Goal: Navigation & Orientation: Find specific page/section

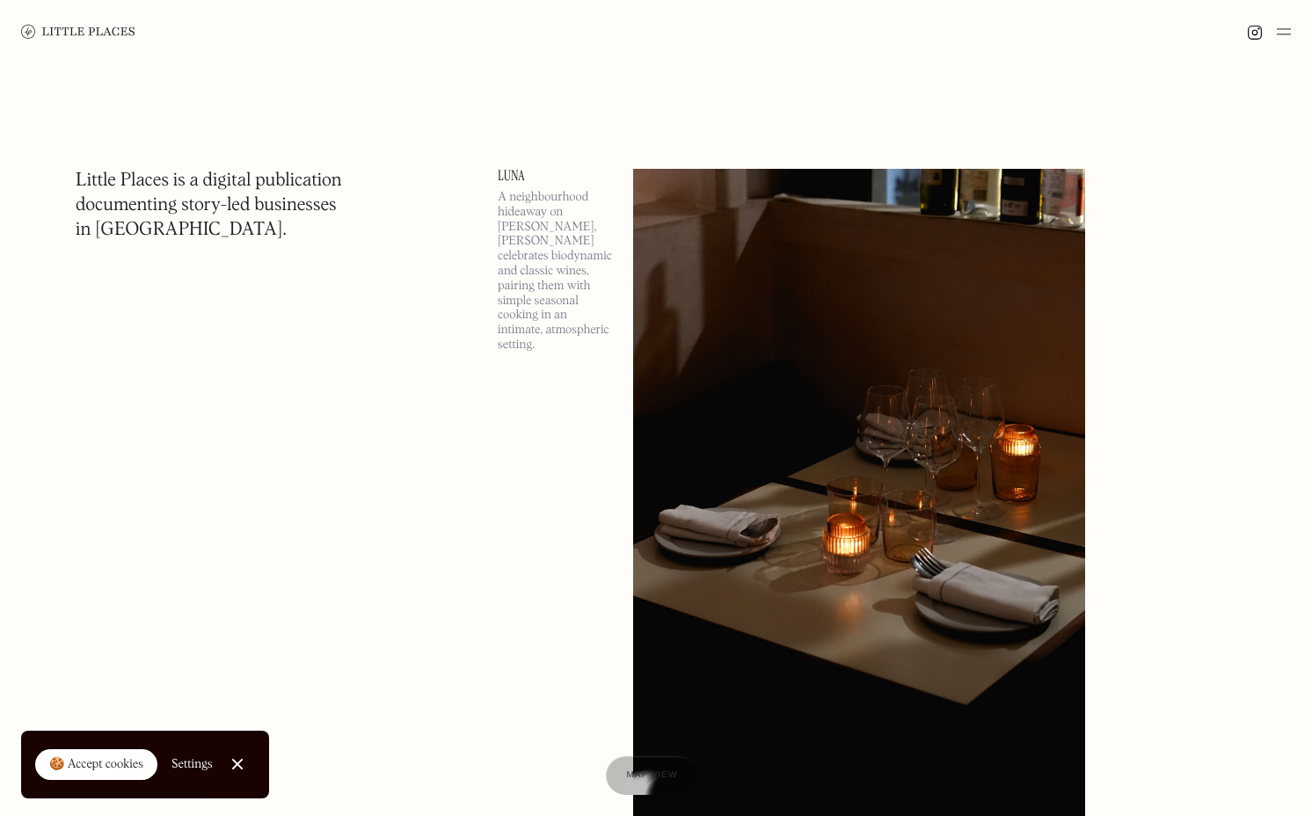
click at [1273, 28] on div at bounding box center [1268, 31] width 44 height 21
click at [1278, 28] on img at bounding box center [1283, 31] width 14 height 21
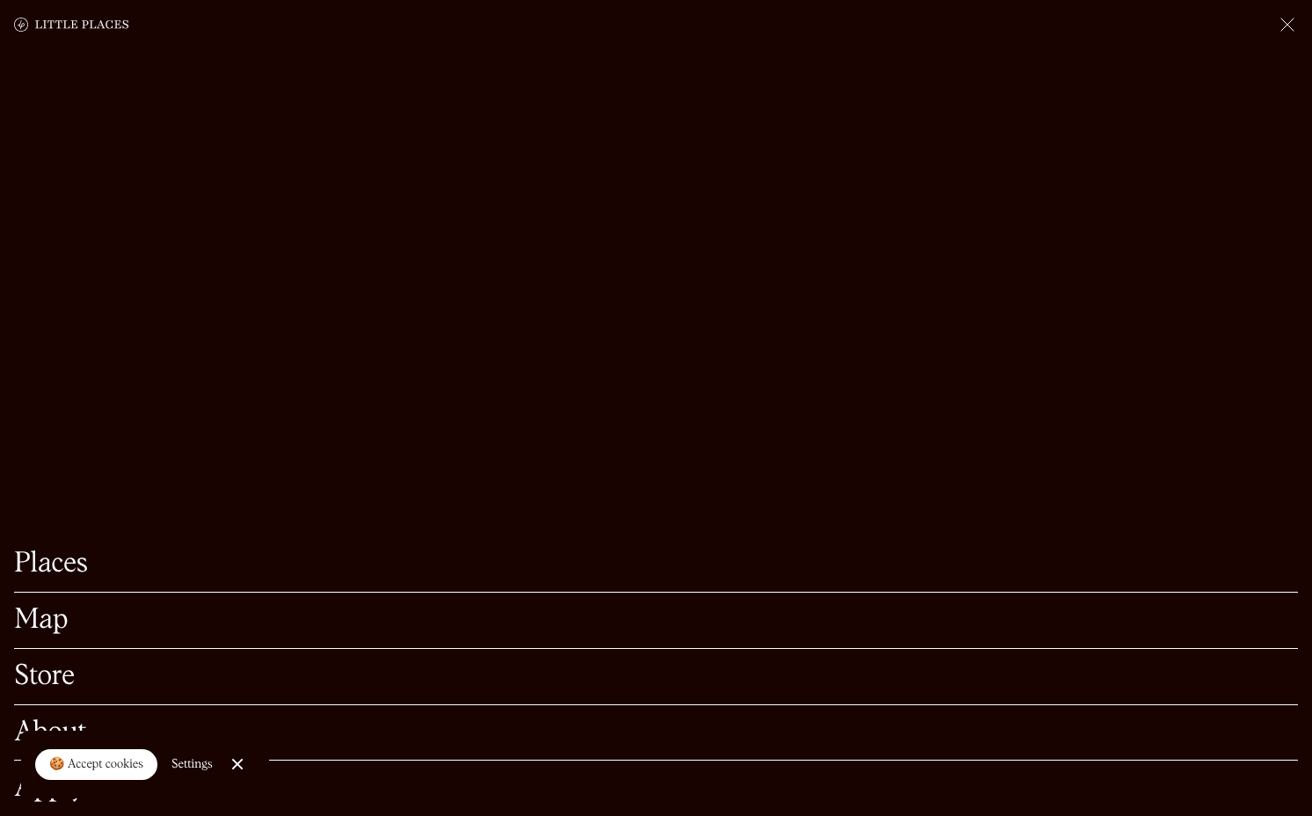
click at [492, 558] on link "Places" at bounding box center [655, 563] width 1283 height 27
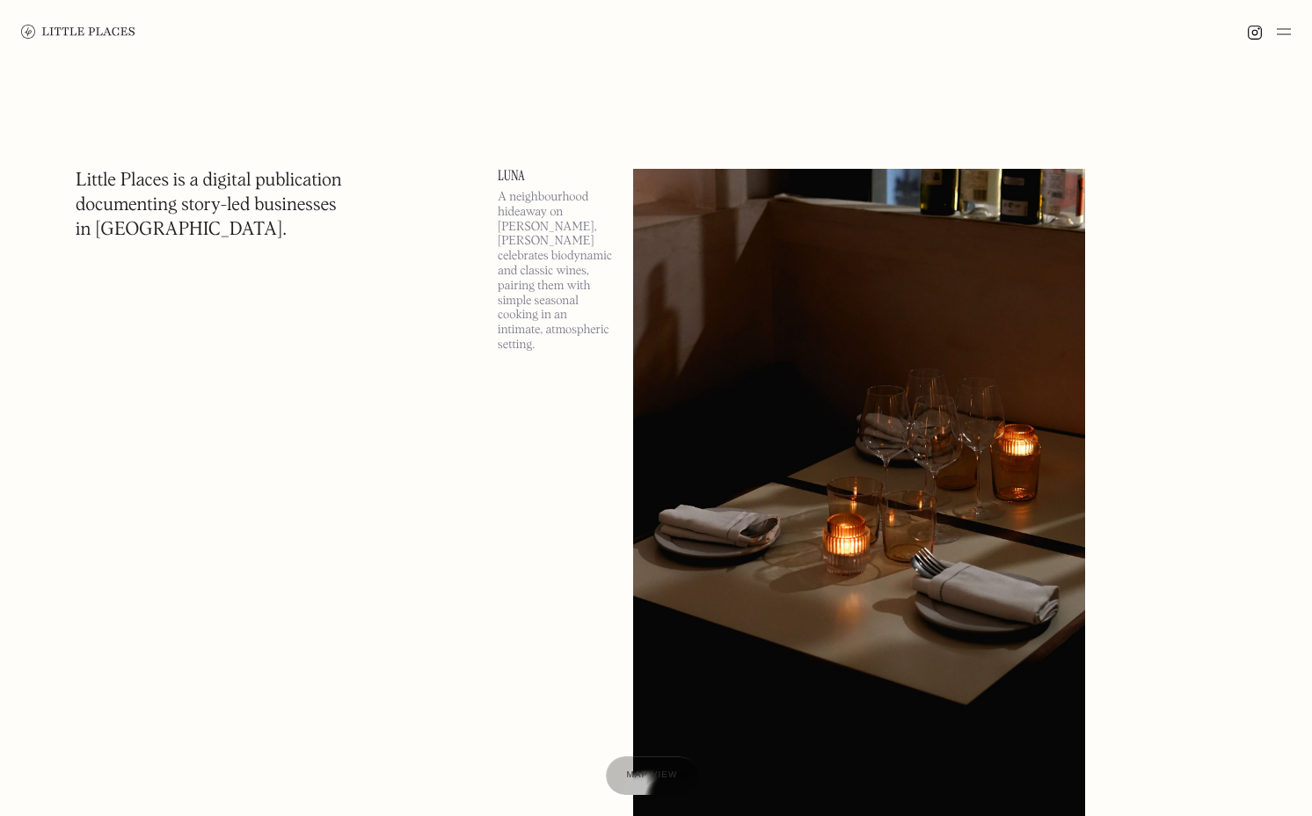
scroll to position [82, 0]
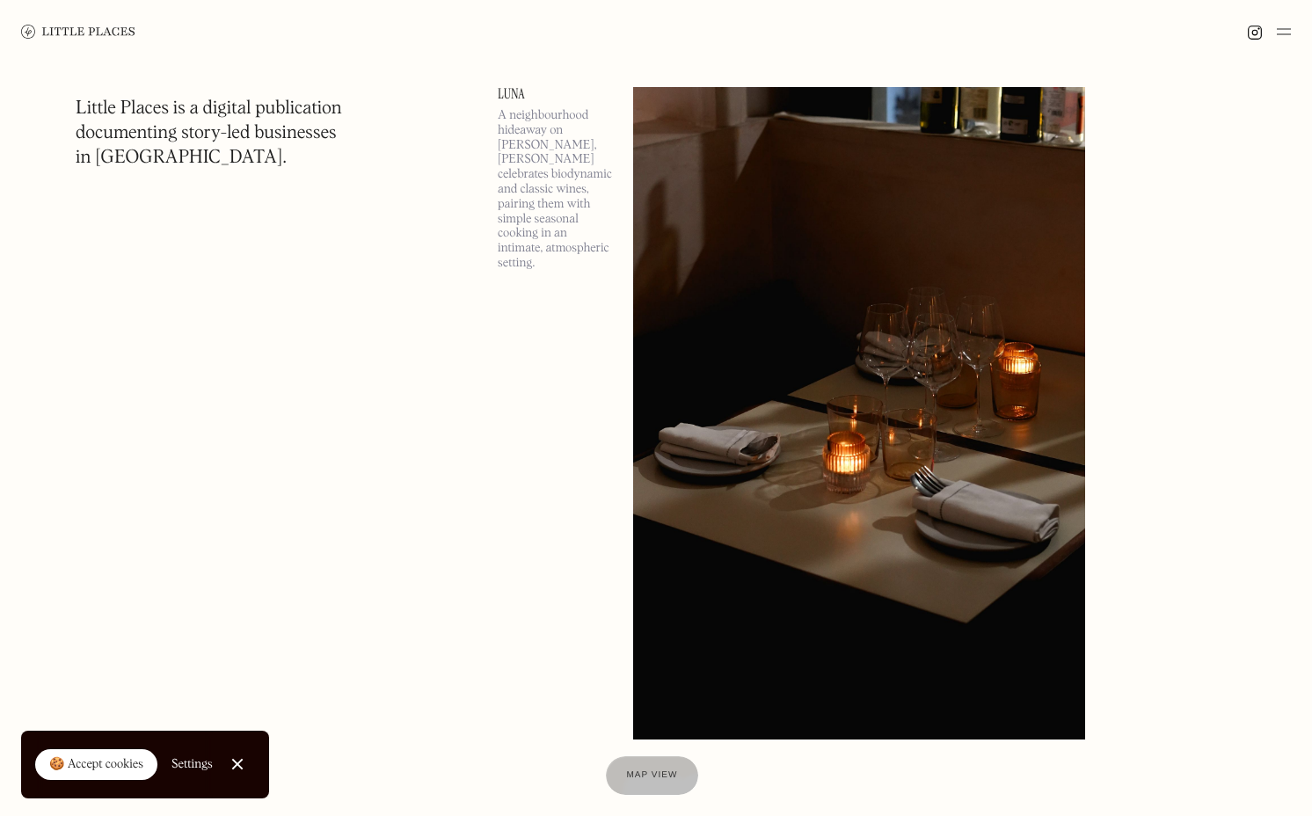
click at [238, 760] on div at bounding box center [236, 764] width 11 height 11
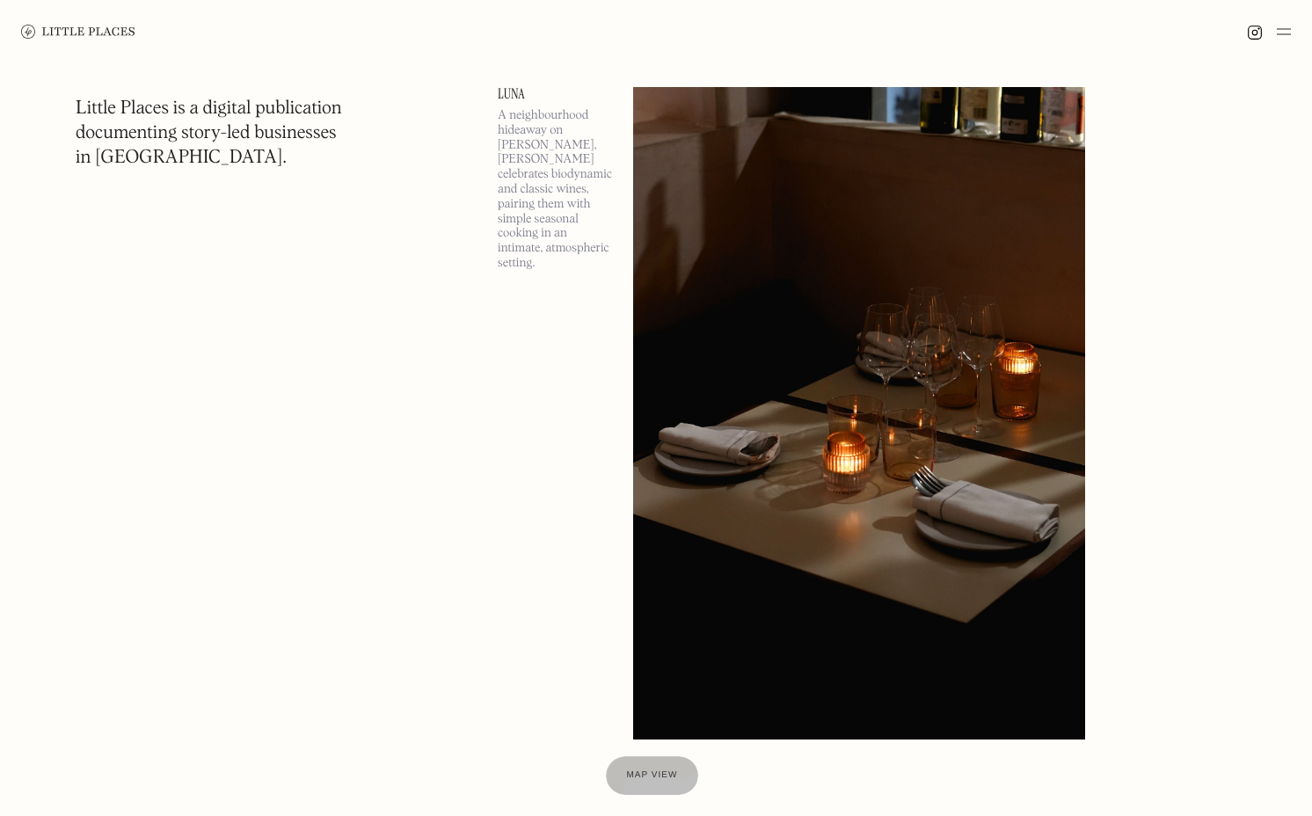
click at [823, 48] on div at bounding box center [656, 31] width 1312 height 63
click at [1279, 33] on img at bounding box center [1283, 31] width 14 height 21
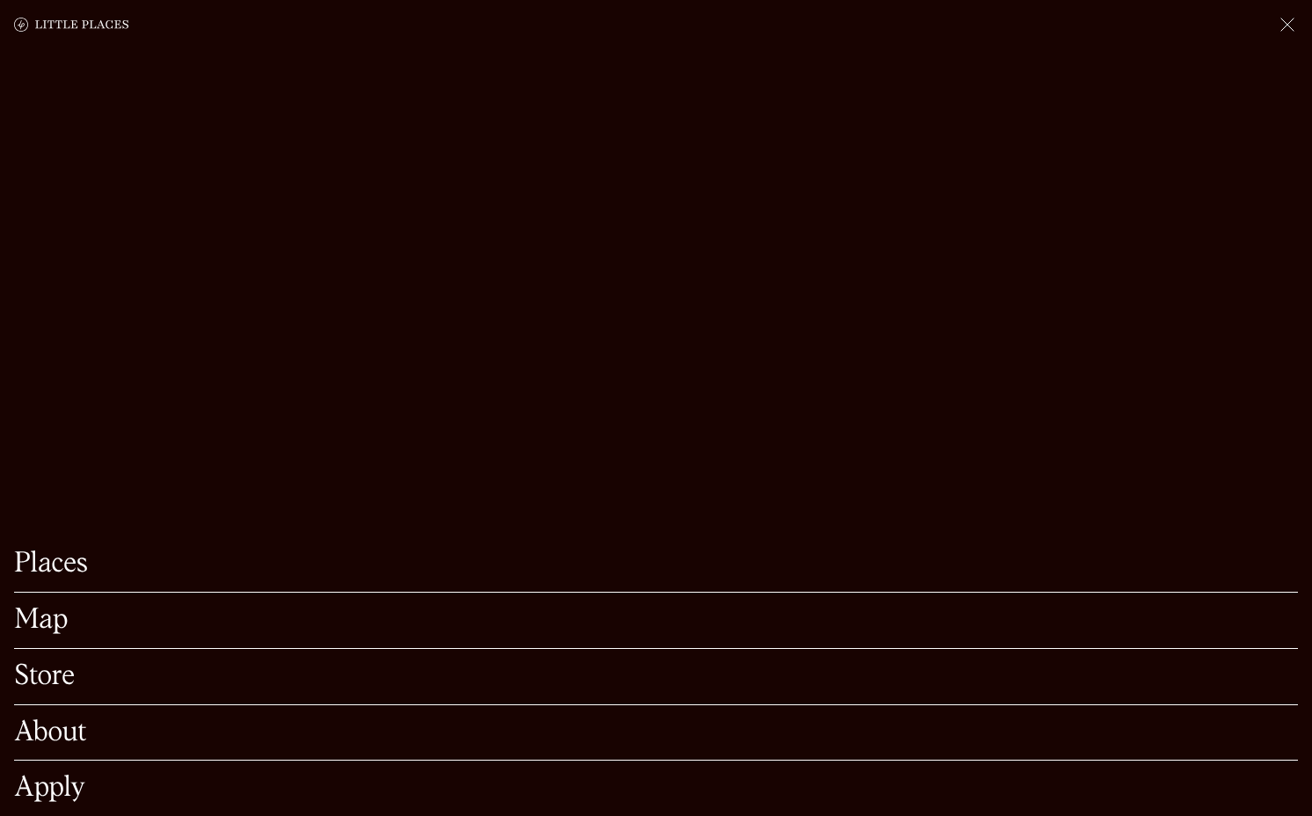
click at [62, 728] on link "About" at bounding box center [655, 732] width 1283 height 27
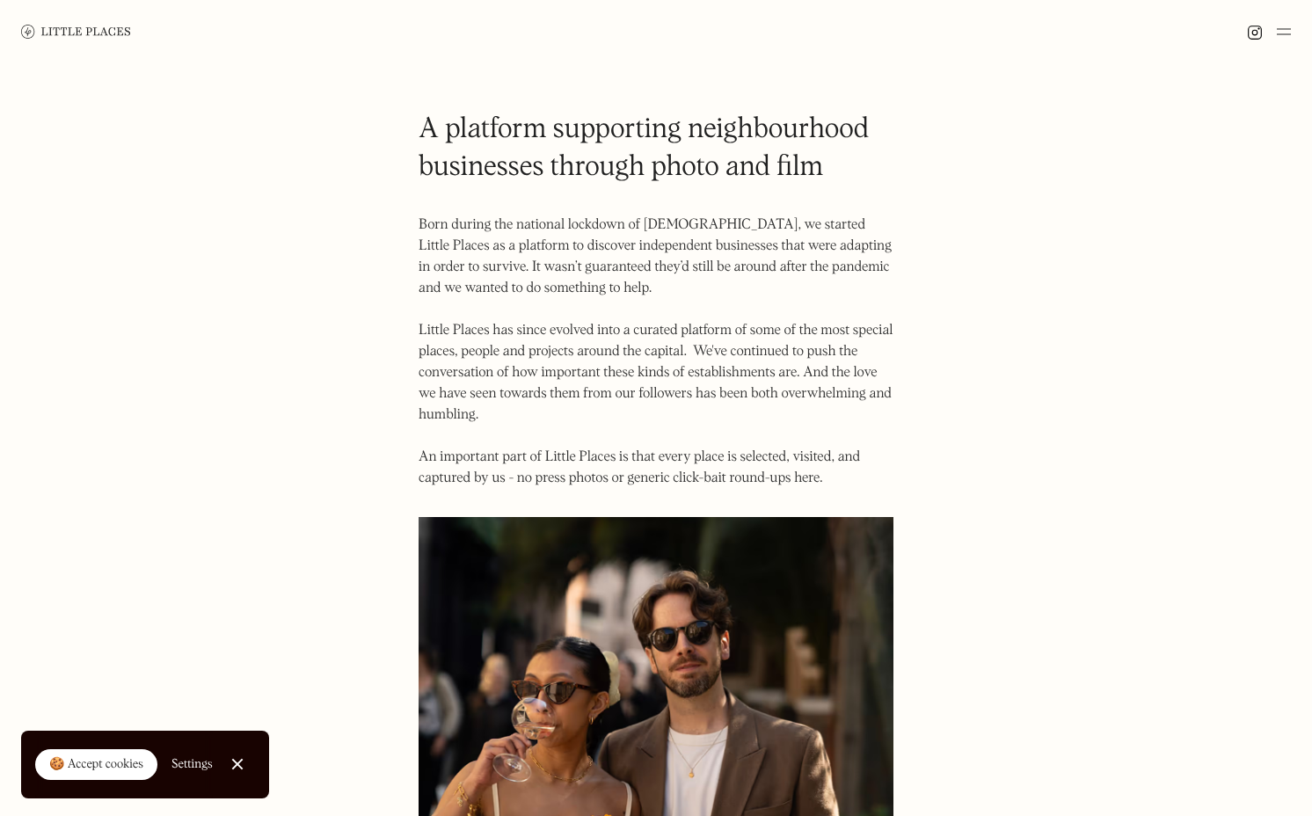
click at [1288, 29] on img at bounding box center [1283, 31] width 14 height 21
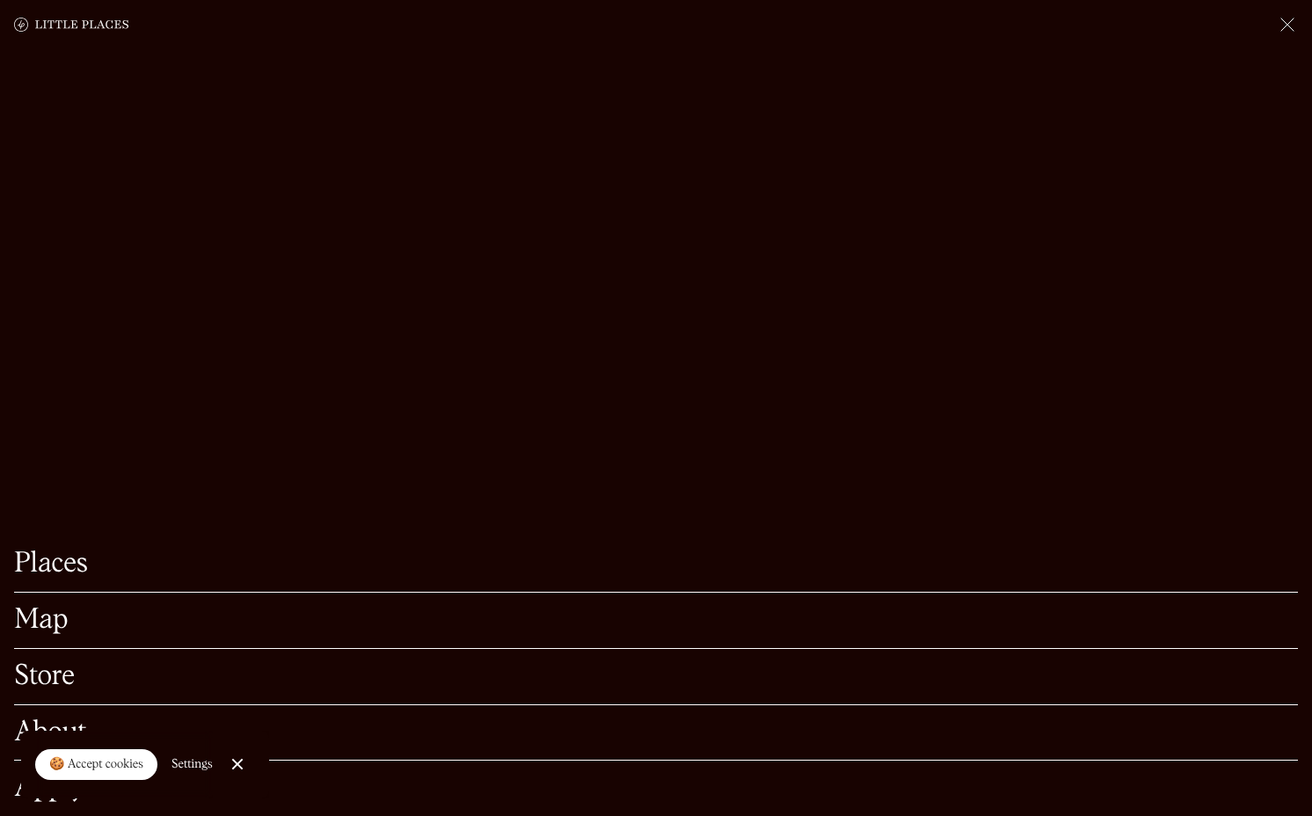
click at [297, 689] on link "Store" at bounding box center [655, 676] width 1283 height 27
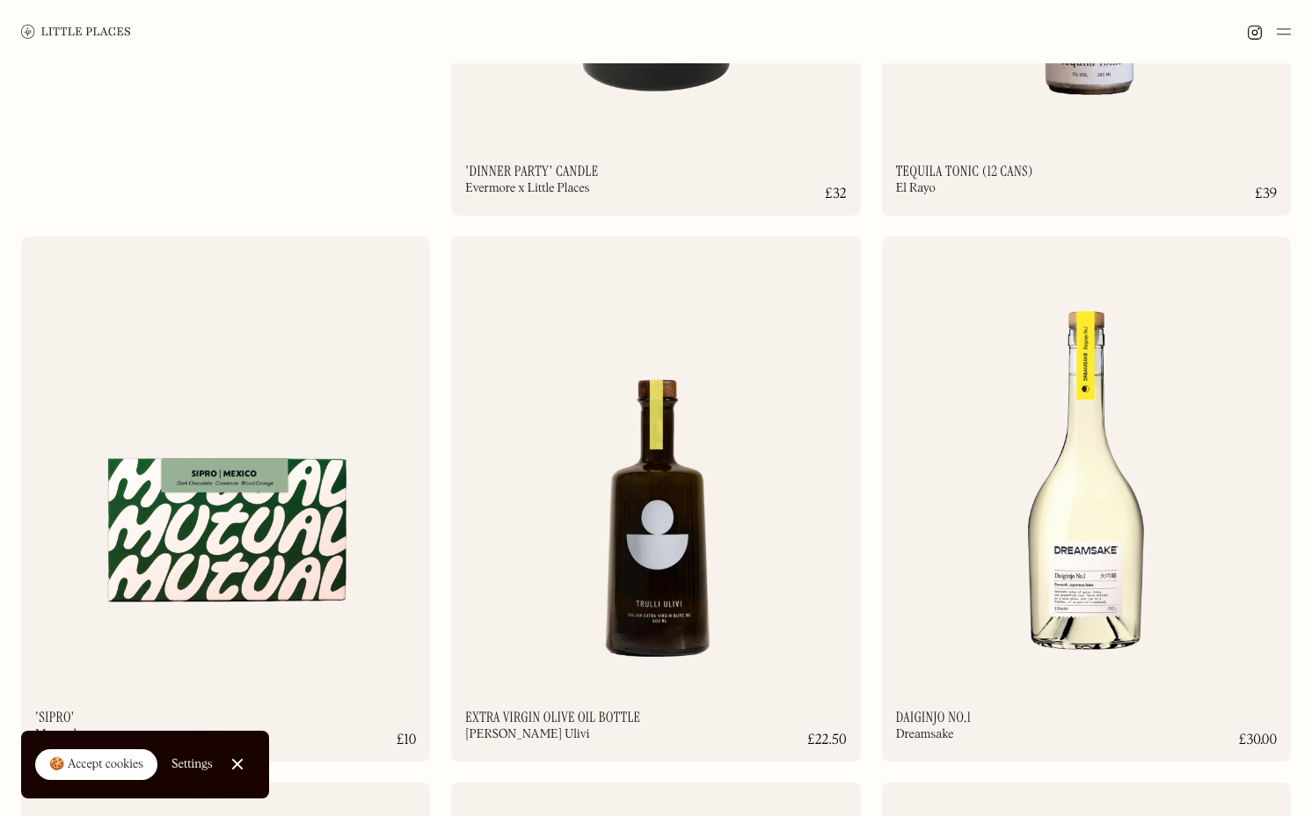
scroll to position [495, 0]
